Goal: Information Seeking & Learning: Learn about a topic

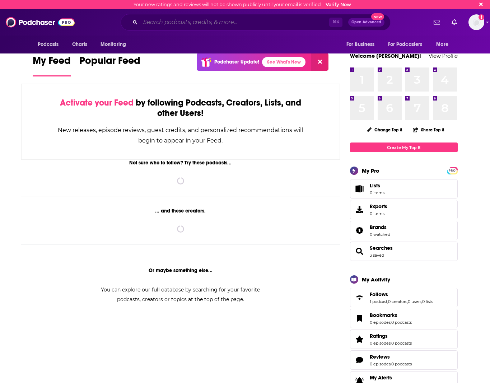
click at [163, 23] on input "Search podcasts, credits, & more..." at bounding box center [234, 21] width 189 height 11
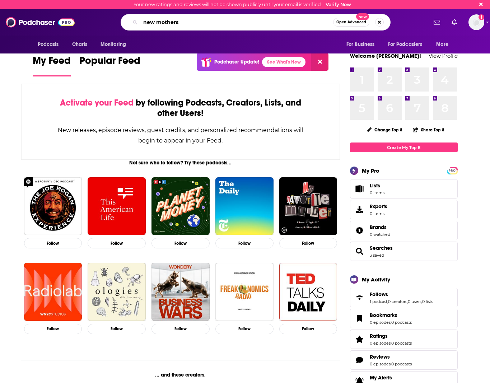
type input "new mothers"
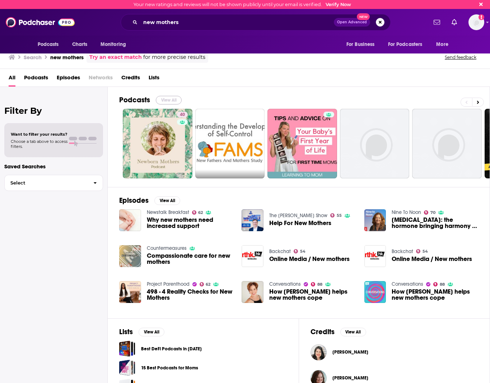
click at [171, 98] on button "View All" at bounding box center [169, 100] width 26 height 9
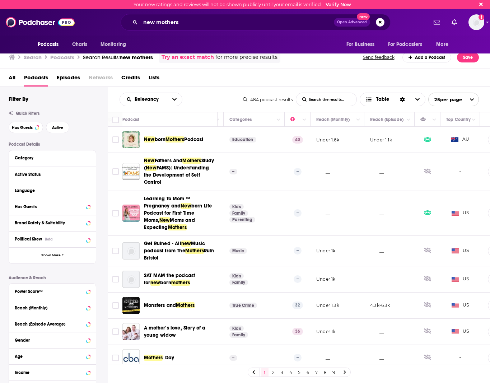
scroll to position [0, 134]
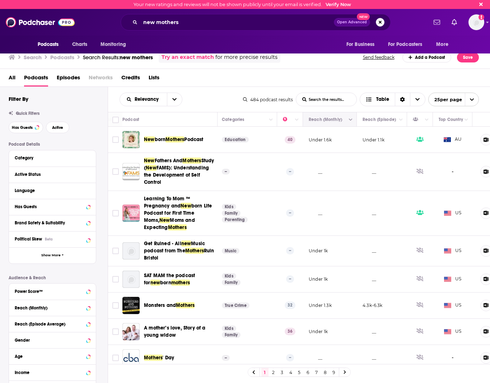
click at [328, 119] on icon "Move" at bounding box center [329, 119] width 9 height 9
click at [351, 121] on icon "Column Actions" at bounding box center [351, 120] width 4 height 4
click at [351, 121] on div at bounding box center [245, 191] width 490 height 383
click at [340, 75] on div "All Podcasts Episodes Networks Credits Lists" at bounding box center [247, 79] width 476 height 15
click at [101, 20] on div "new mothers Open Advanced New" at bounding box center [255, 22] width 343 height 16
